Goal: Transaction & Acquisition: Download file/media

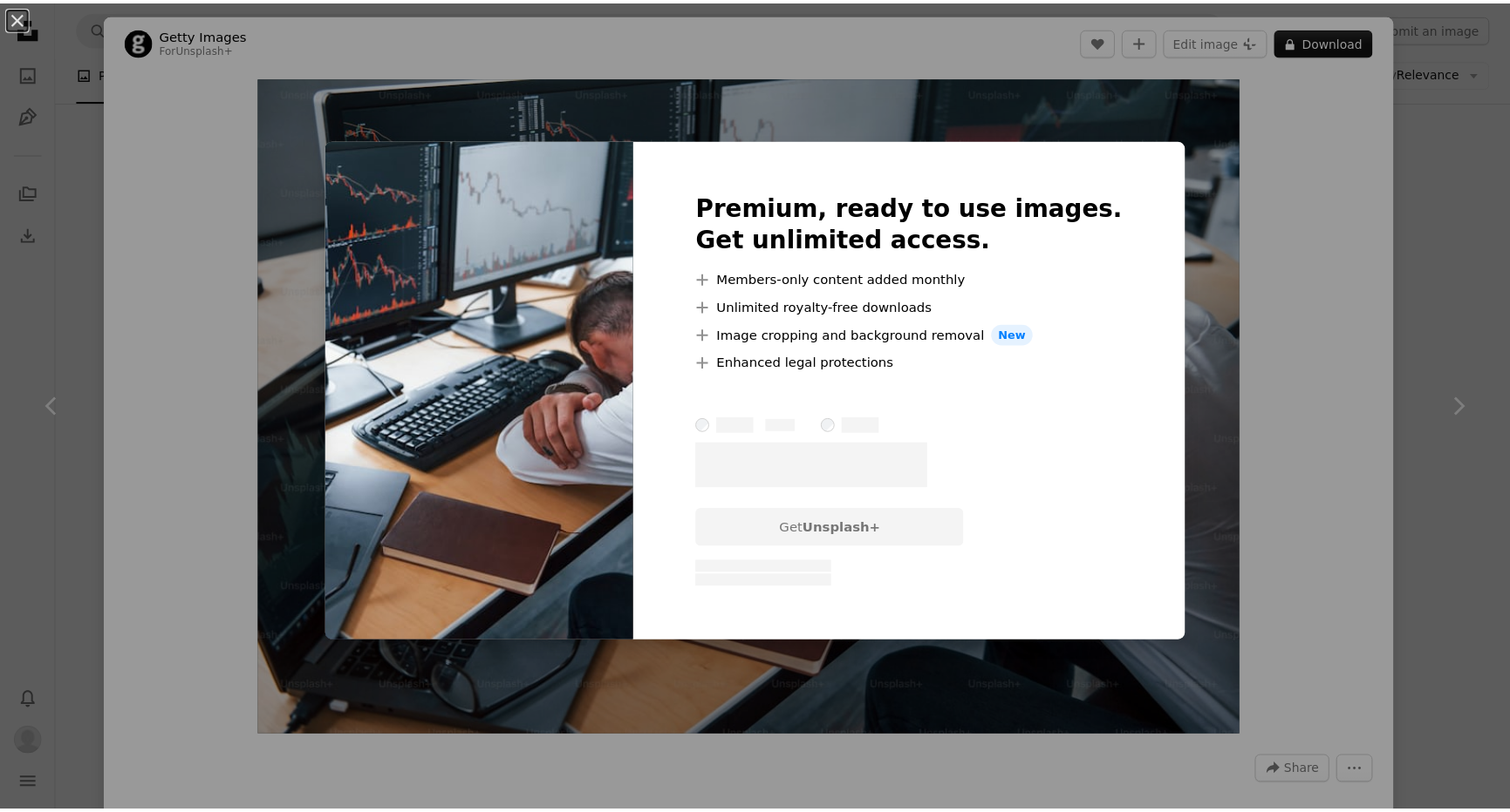
scroll to position [662, 0]
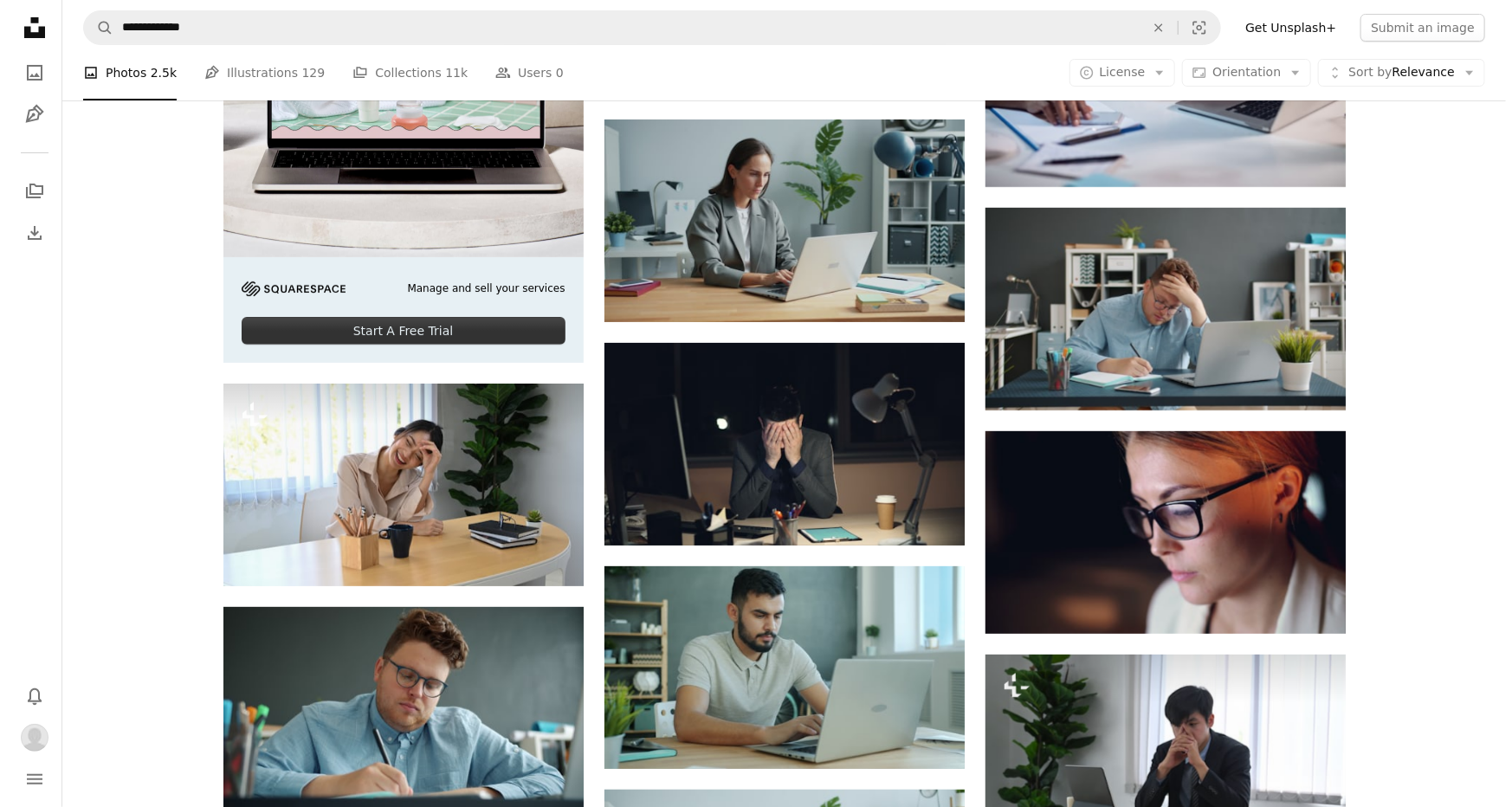
scroll to position [3569, 0]
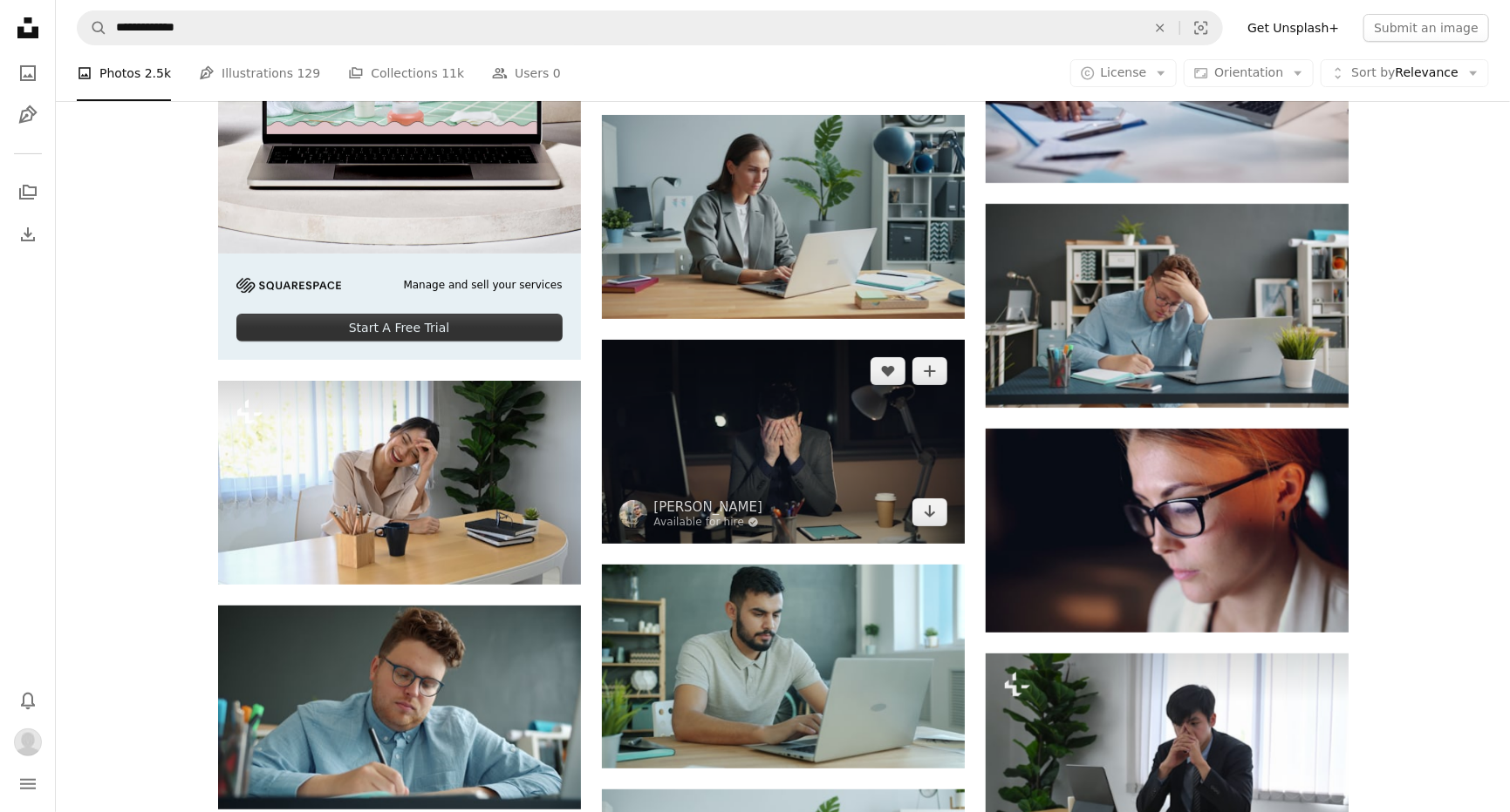
click at [812, 467] on img at bounding box center [783, 441] width 363 height 204
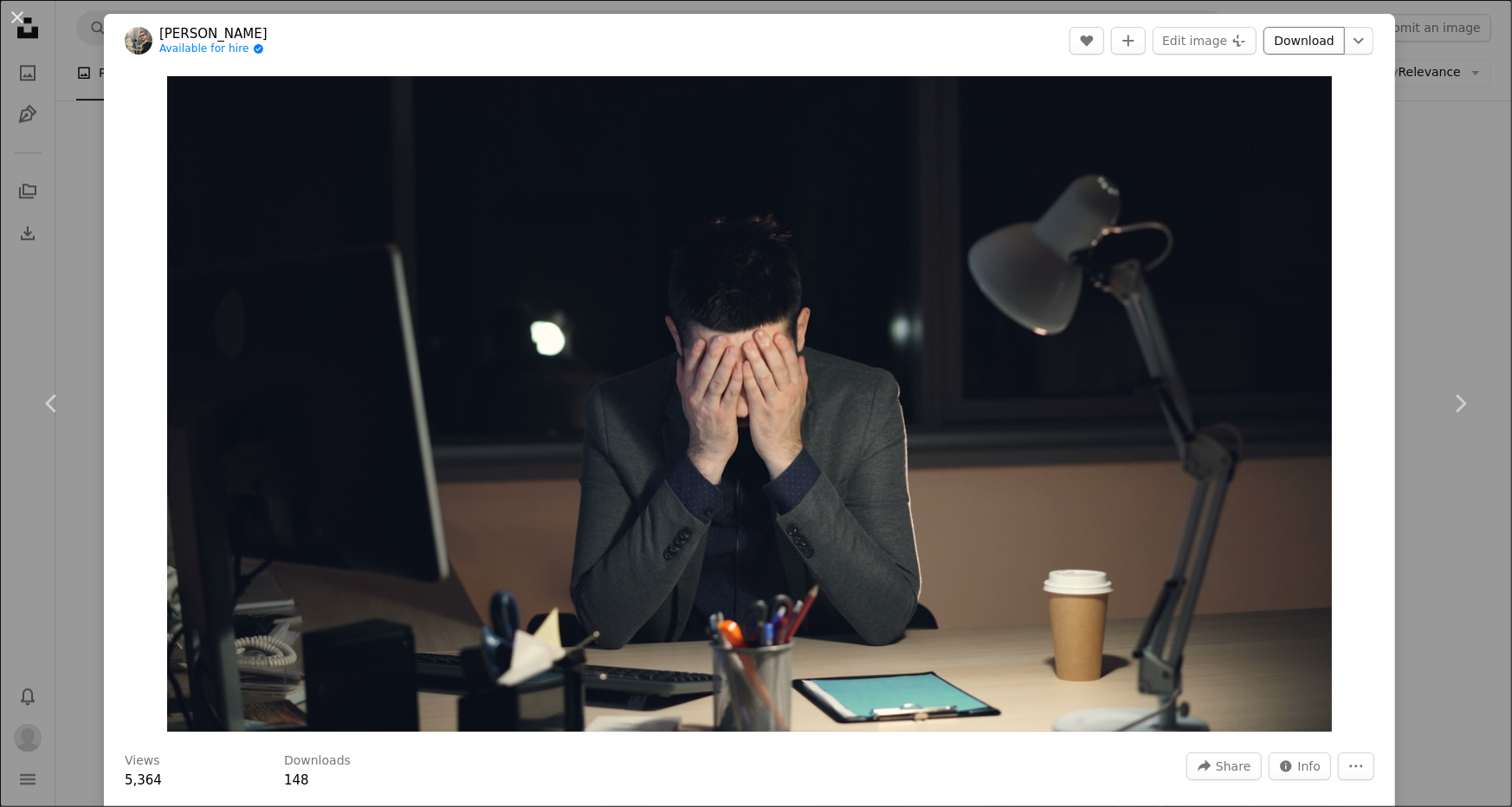
click at [1295, 45] on link "Download" at bounding box center [1303, 40] width 81 height 28
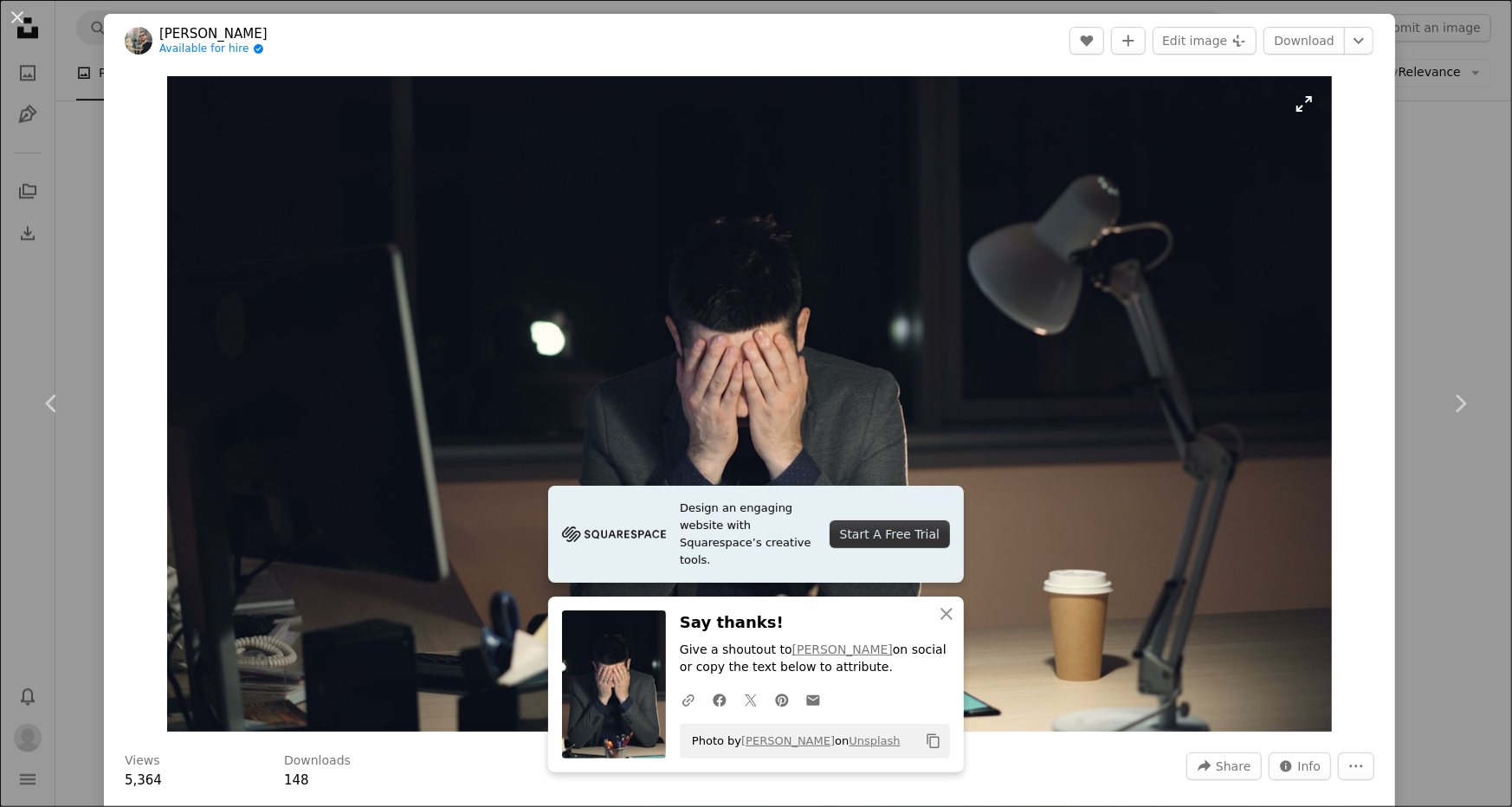
click at [930, 211] on img "Zoom in on this image" at bounding box center [750, 403] width 1166 height 655
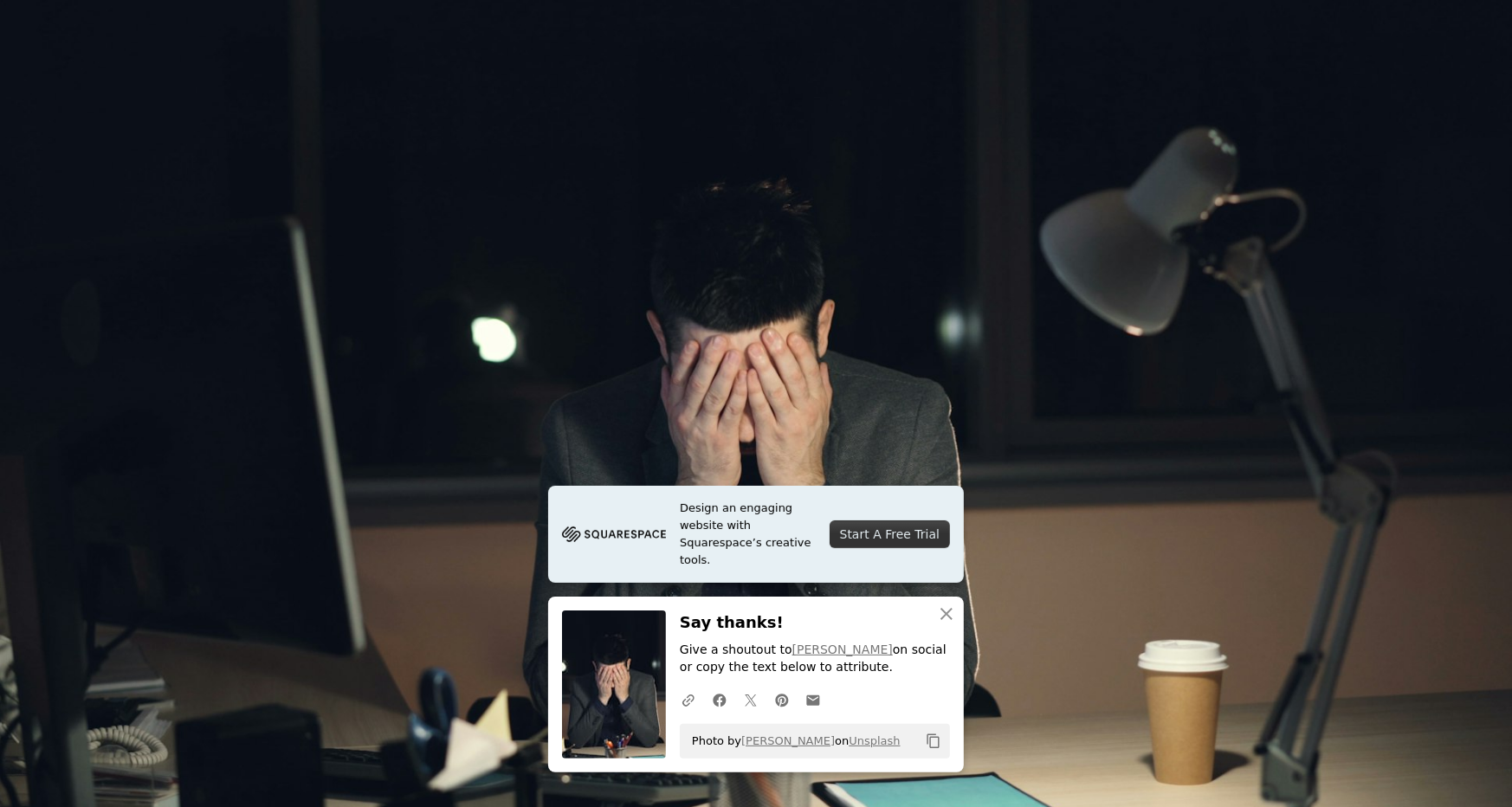
scroll to position [15, 0]
